Goal: Information Seeking & Learning: Check status

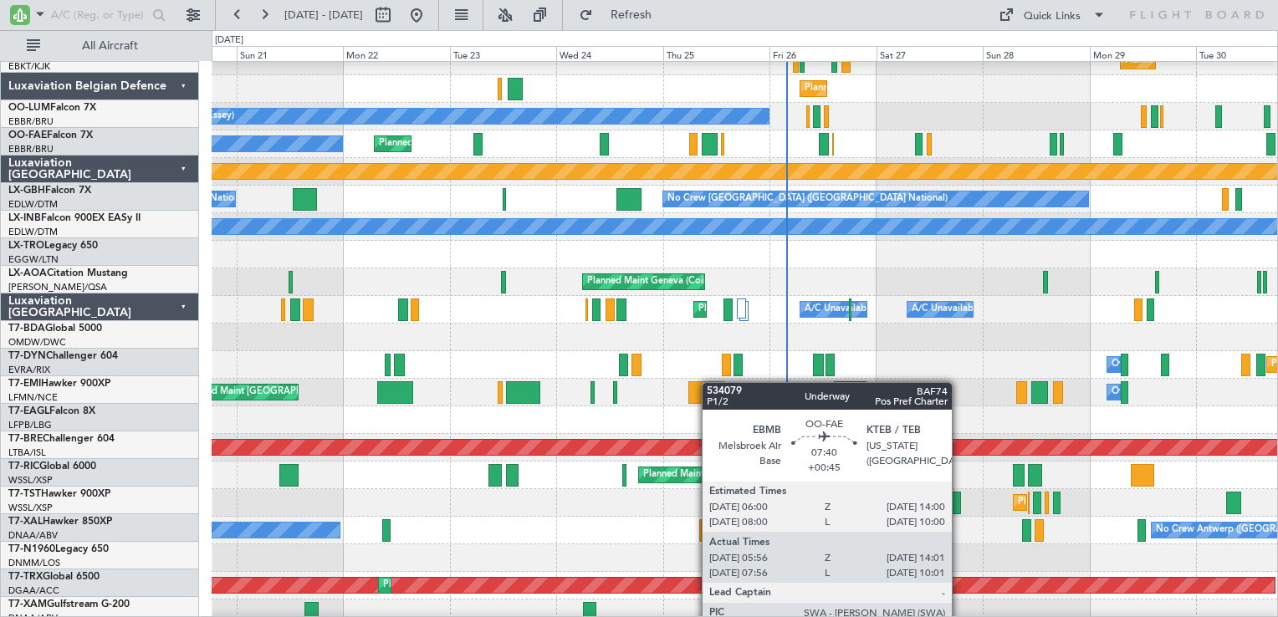
scroll to position [1422, 0]
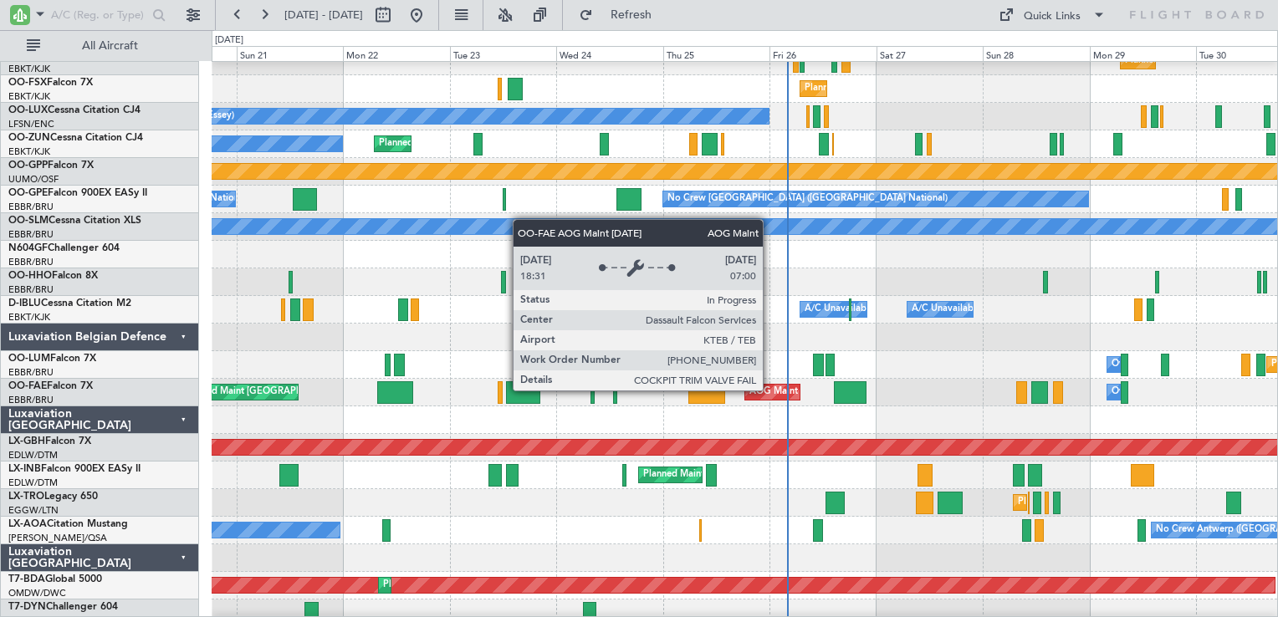
click at [770, 390] on div "AOG Maint [US_STATE] ([GEOGRAPHIC_DATA])" at bounding box center [850, 392] width 202 height 25
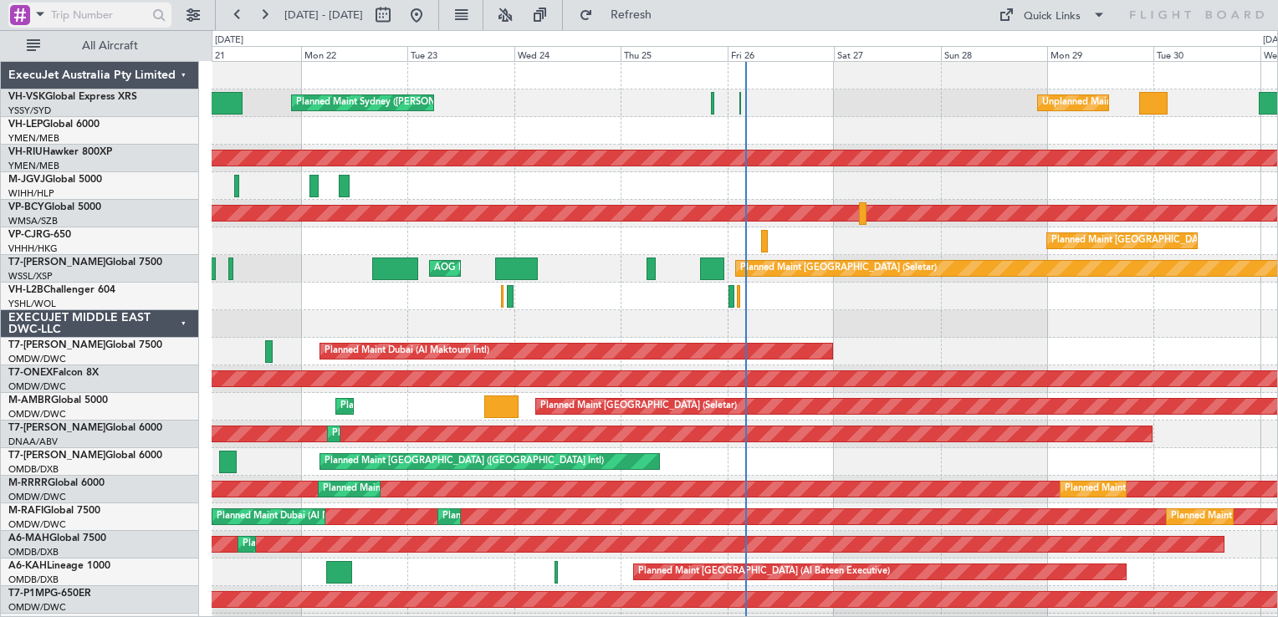
click at [22, 11] on div at bounding box center [20, 15] width 20 height 20
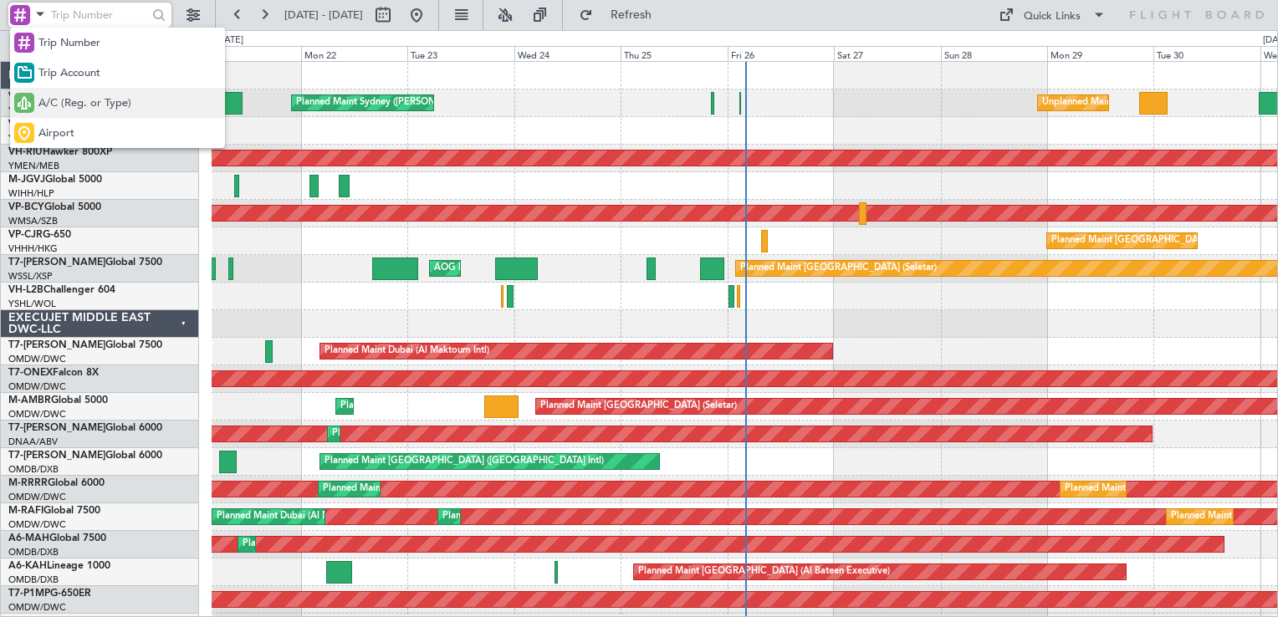
click at [95, 100] on span "A/C (Reg. or Type)" at bounding box center [84, 103] width 93 height 17
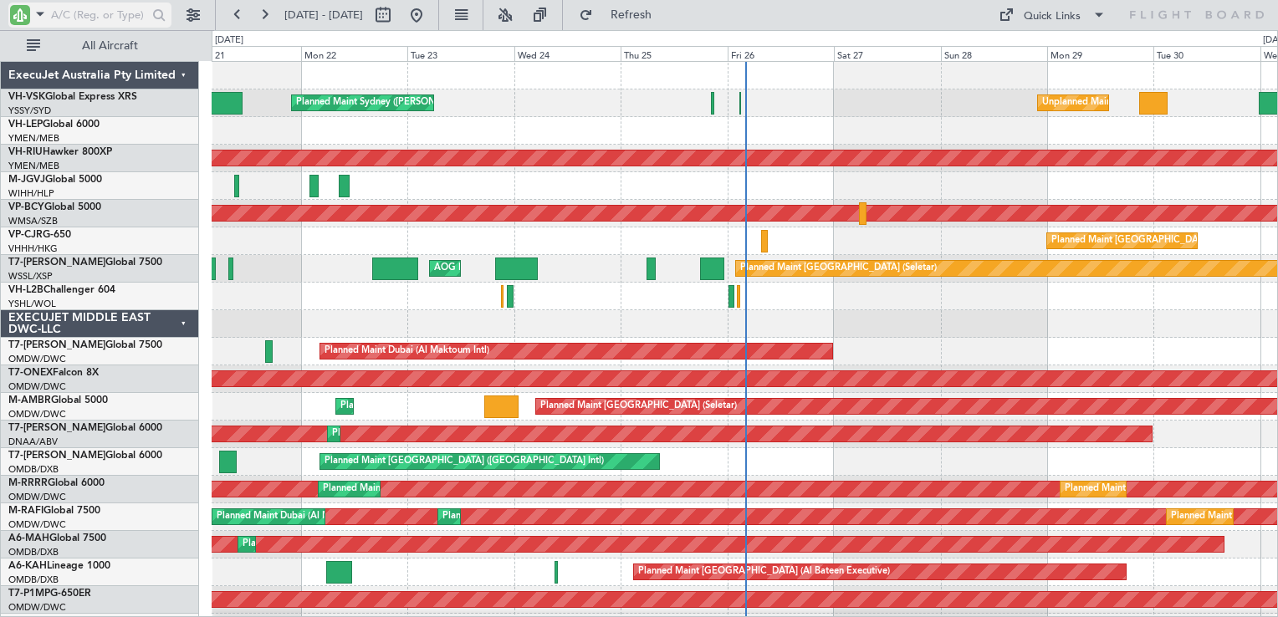
click at [89, 15] on input "text" at bounding box center [99, 15] width 96 height 25
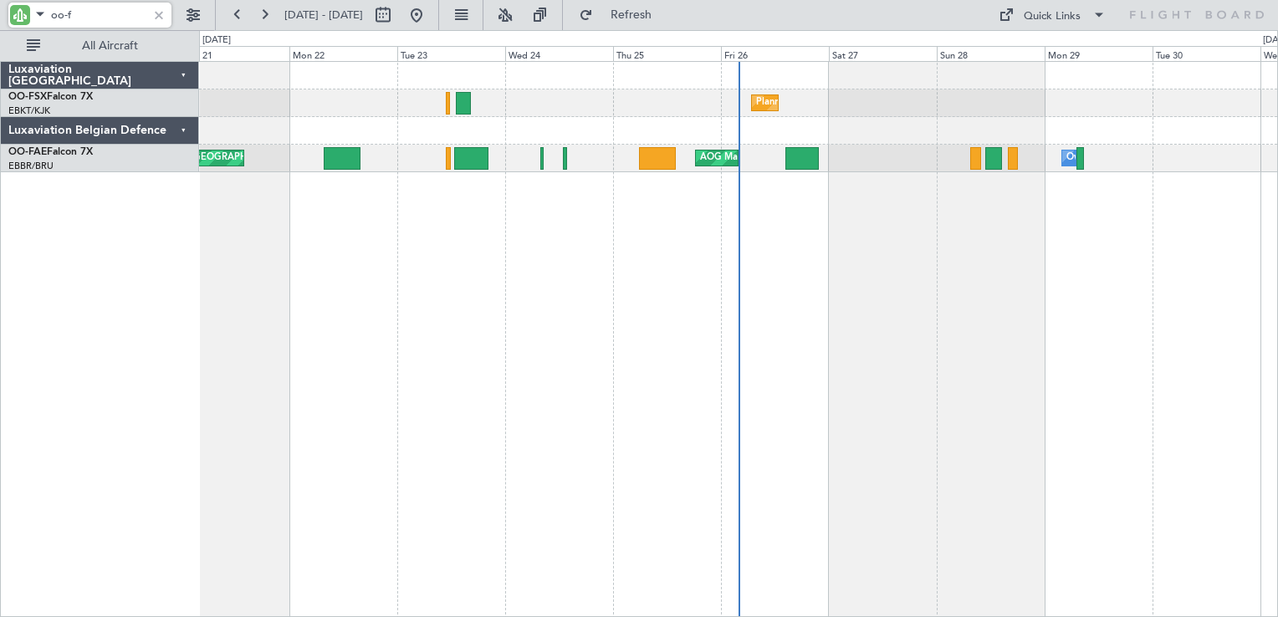
type input "oo-f"
